Goal: Task Accomplishment & Management: Use online tool/utility

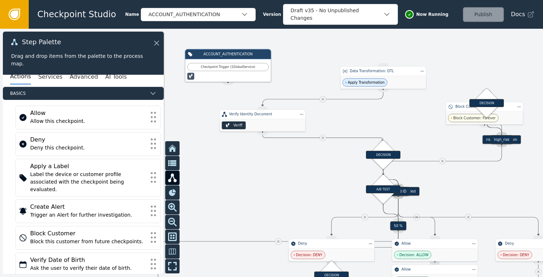
drag, startPoint x: 322, startPoint y: 155, endPoint x: 213, endPoint y: 167, distance: 109.9
click at [212, 169] on div at bounding box center [271, 153] width 543 height 248
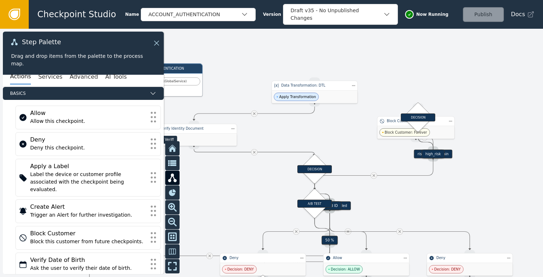
drag, startPoint x: 357, startPoint y: 121, endPoint x: 346, endPoint y: 139, distance: 21.0
click at [346, 139] on div at bounding box center [271, 153] width 543 height 248
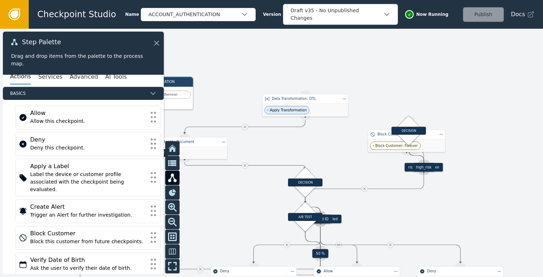
click at [159, 37] on div "Step Palette Drag and drop items from the palette to the process map." at bounding box center [83, 53] width 161 height 43
click at [158, 41] on icon at bounding box center [156, 43] width 8 height 8
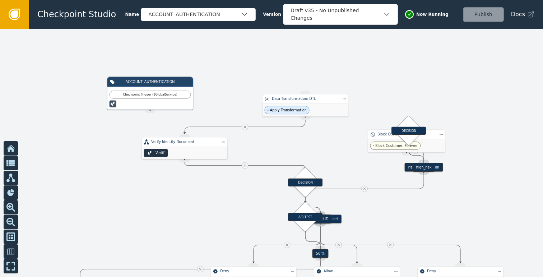
drag, startPoint x: 150, startPoint y: 110, endPoint x: 257, endPoint y: 92, distance: 108.5
click at [400, 105] on div "Target Handle for step 90 % Source Handle for step Target Handle for step 10 % …" at bounding box center [271, 153] width 543 height 248
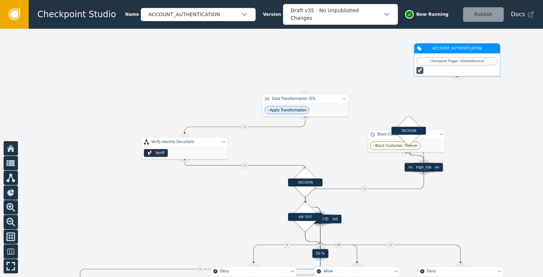
drag, startPoint x: 209, startPoint y: 84, endPoint x: 423, endPoint y: 66, distance: 214.8
click at [423, 64] on div "Checkpoint Trigger ( 1 Global Service )" at bounding box center [457, 61] width 76 height 5
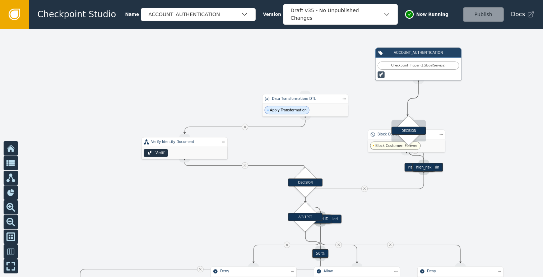
drag, startPoint x: 418, startPoint y: 82, endPoint x: 408, endPoint y: 116, distance: 35.8
click at [408, 116] on div "Target Handle for step 90 % Source Handle for step Target Handle for step 10 % …" at bounding box center [313, 151] width 326 height 149
drag, startPoint x: 418, startPoint y: 83, endPoint x: 413, endPoint y: 117, distance: 35.2
click at [413, 117] on div "Target Handle for step 90 % Source Handle for step Target Handle for step 10 % …" at bounding box center [313, 151] width 326 height 149
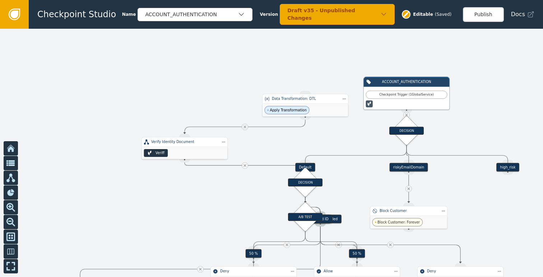
click at [332, 18] on div "Draft v35 - Unpublished Changes" at bounding box center [337, 14] width 115 height 21
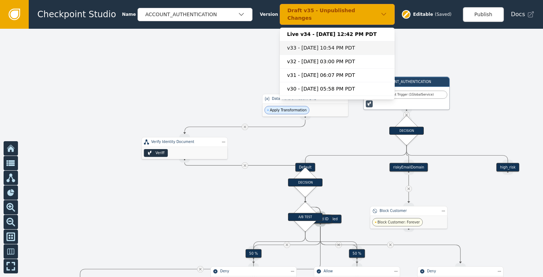
click at [324, 47] on div "v33 - [DATE] 10:54 PM PDT" at bounding box center [337, 48] width 101 height 8
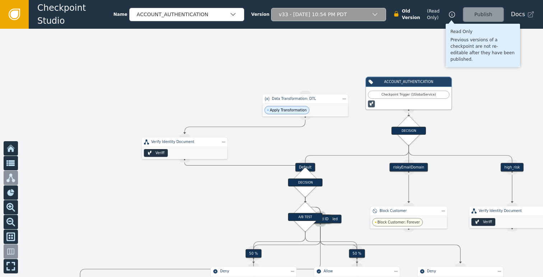
click at [450, 13] on icon at bounding box center [452, 15] width 8 height 8
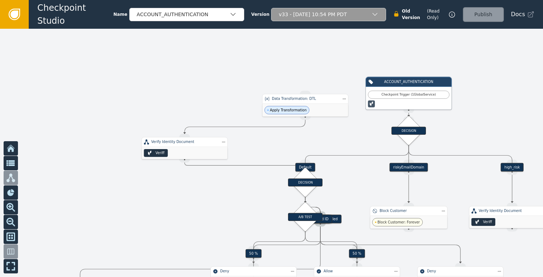
click at [486, 14] on div "Publish" at bounding box center [483, 14] width 41 height 15
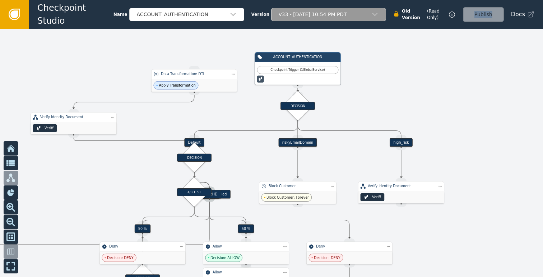
drag, startPoint x: 483, startPoint y: 98, endPoint x: 372, endPoint y: 73, distance: 113.7
click at [372, 73] on div at bounding box center [271, 153] width 543 height 248
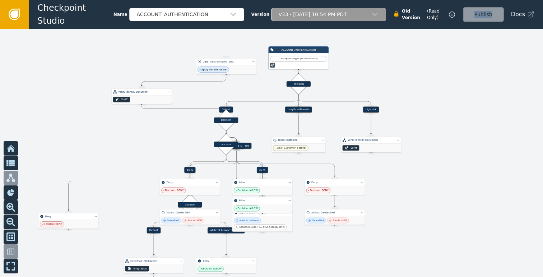
drag, startPoint x: 469, startPoint y: 173, endPoint x: 417, endPoint y: 150, distance: 56.6
click at [419, 150] on div at bounding box center [271, 153] width 543 height 248
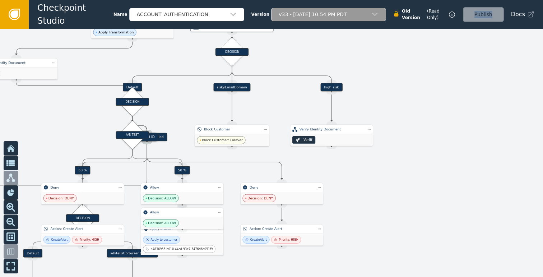
click at [347, 19] on div "v33 - [DATE] 10:54 PM PDT" at bounding box center [328, 14] width 115 height 13
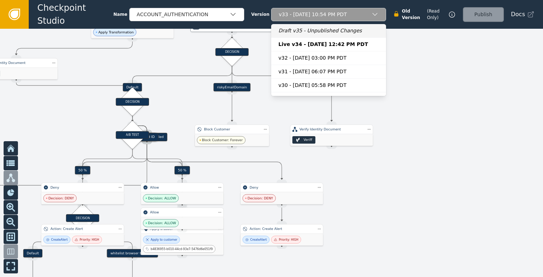
click at [309, 36] on div "Draft v35 - Unpublished Changes" at bounding box center [328, 30] width 115 height 13
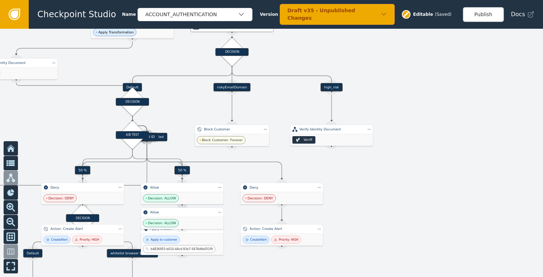
drag, startPoint x: 381, startPoint y: 115, endPoint x: 388, endPoint y: 148, distance: 34.4
click at [388, 148] on div at bounding box center [271, 153] width 543 height 248
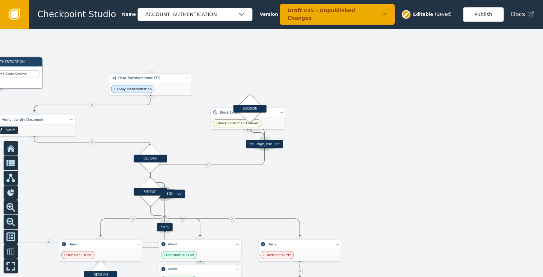
drag, startPoint x: 338, startPoint y: 102, endPoint x: 412, endPoint y: 161, distance: 95.0
click at [411, 161] on div at bounding box center [271, 153] width 543 height 248
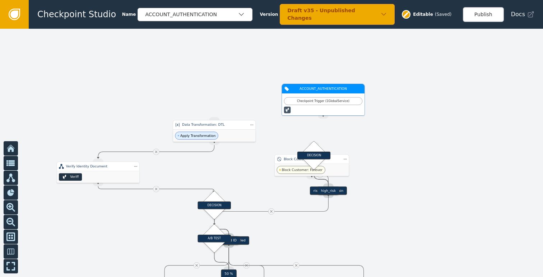
drag, startPoint x: 65, startPoint y: 127, endPoint x: 297, endPoint y: 110, distance: 232.7
click at [319, 107] on div at bounding box center [323, 110] width 78 height 6
drag, startPoint x: 318, startPoint y: 121, endPoint x: 318, endPoint y: 143, distance: 21.6
click at [318, 143] on div "Target Handle for step 90 % Source Handle for step Target Handle for step 10 % …" at bounding box center [222, 174] width 314 height 143
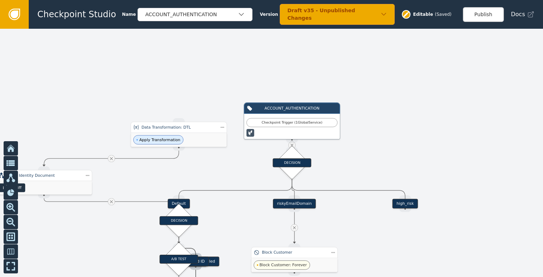
drag, startPoint x: 434, startPoint y: 150, endPoint x: 423, endPoint y: 102, distance: 49.1
click at [424, 105] on div at bounding box center [271, 153] width 543 height 248
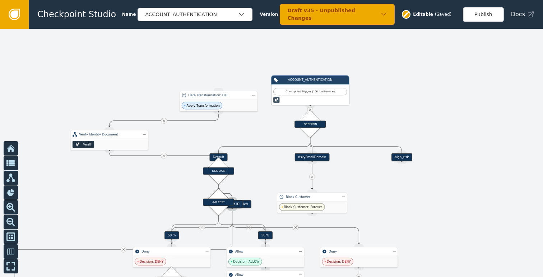
drag, startPoint x: 444, startPoint y: 200, endPoint x: 387, endPoint y: 156, distance: 72.4
click at [387, 156] on div at bounding box center [271, 153] width 543 height 248
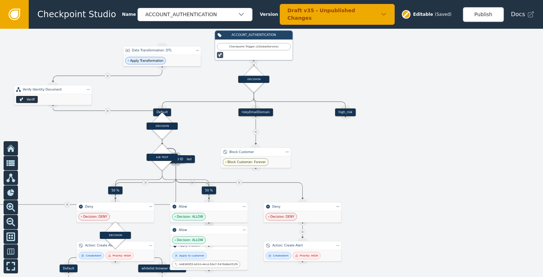
drag, startPoint x: 427, startPoint y: 155, endPoint x: 417, endPoint y: 179, distance: 25.4
click at [417, 179] on div at bounding box center [271, 153] width 543 height 248
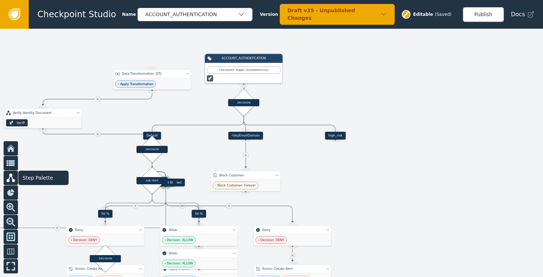
click at [12, 176] on icon at bounding box center [10, 177] width 9 height 9
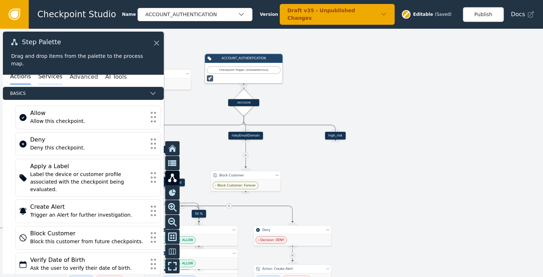
click at [54, 80] on button "Services" at bounding box center [50, 76] width 24 height 15
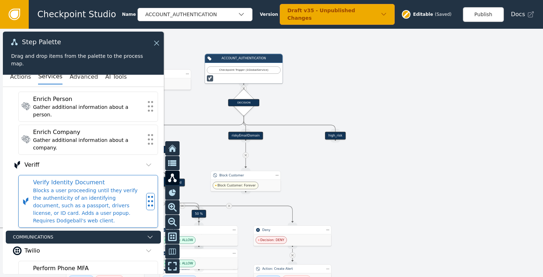
scroll to position [278, 0]
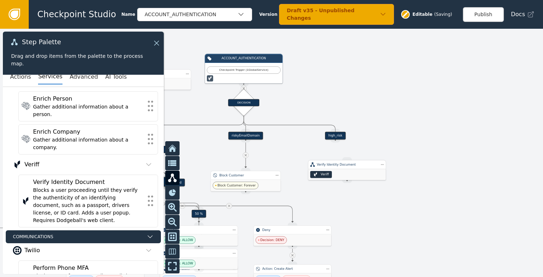
drag, startPoint x: 346, startPoint y: 169, endPoint x: 339, endPoint y: 158, distance: 13.0
click at [338, 169] on div "Veriff" at bounding box center [347, 174] width 78 height 11
drag, startPoint x: 337, startPoint y: 141, endPoint x: 340, endPoint y: 159, distance: 18.7
click at [307, 159] on div "Target Handle for step 90 % Source Handle for step Target Handle for step 10 % …" at bounding box center [159, 121] width 295 height 135
drag, startPoint x: 335, startPoint y: 140, endPoint x: 338, endPoint y: 153, distance: 13.8
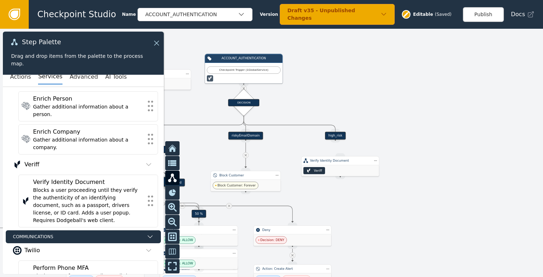
click at [338, 153] on div "Target Handle for step 90 % Source Handle for step Target Handle for step 10 % …" at bounding box center [271, 153] width 543 height 248
drag, startPoint x: 336, startPoint y: 141, endPoint x: 340, endPoint y: 155, distance: 15.1
click at [307, 155] on div "Target Handle for step 90 % Source Handle for step Target Handle for step 10 % …" at bounding box center [159, 121] width 295 height 135
